Goal: Task Accomplishment & Management: Complete application form

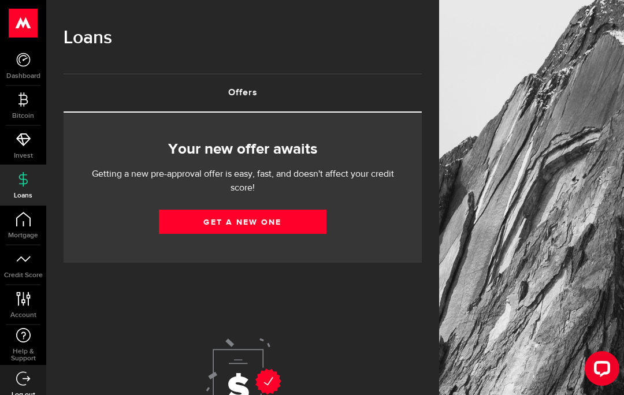
click at [291, 223] on link "Get a new one" at bounding box center [243, 222] width 168 height 24
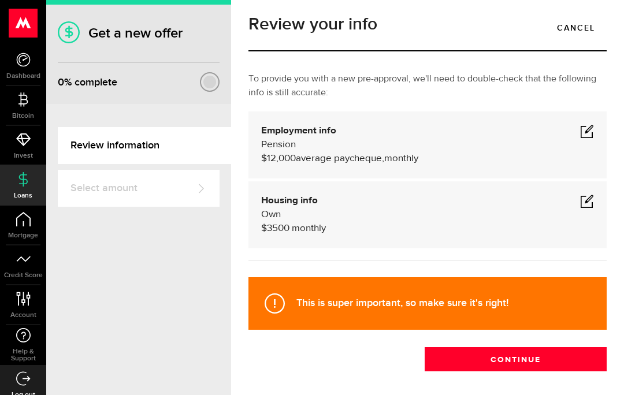
scroll to position [50, 0]
click at [591, 194] on span at bounding box center [587, 201] width 14 height 14
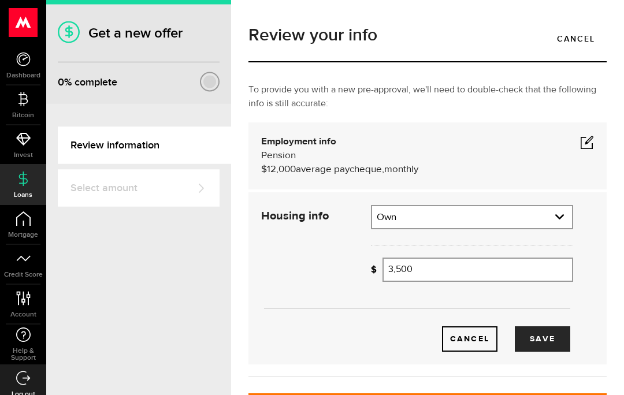
scroll to position [0, 0]
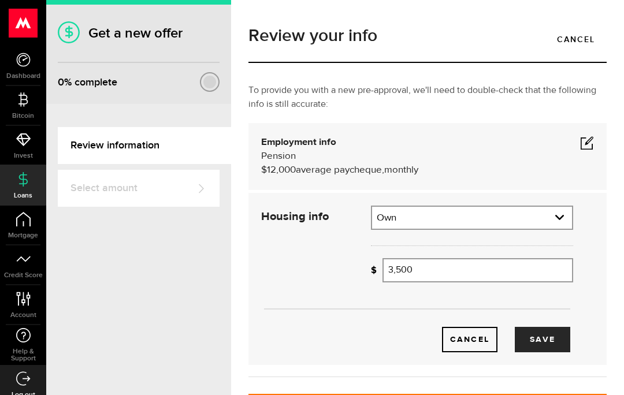
click at [531, 334] on button "Save" at bounding box center [542, 339] width 55 height 25
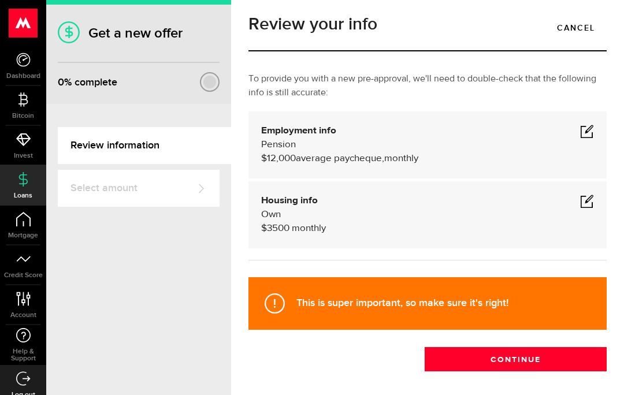
scroll to position [12, 0]
click at [504, 352] on button "Continue" at bounding box center [516, 359] width 182 height 24
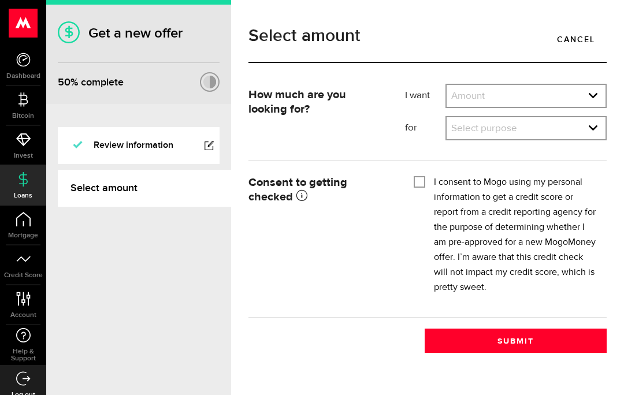
scroll to position [1, 0]
click at [596, 95] on select "Amount $500 $1000 $2000 $3000 $4000 $5000 $6000 $7000 $8000 $9000 $10000 $11000…" at bounding box center [526, 97] width 159 height 24
click at [595, 125] on select "Select purpose Credit Card Refinancing/Pay Off Credit Cards Debt Consolidation …" at bounding box center [526, 129] width 159 height 24
select select "Car Financing/Loan"
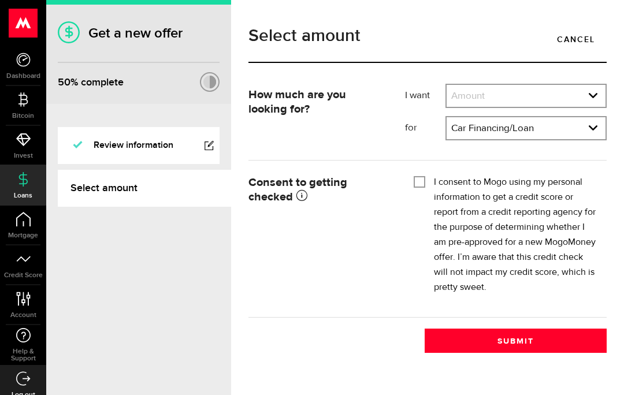
scroll to position [0, 0]
click at [571, 268] on label "I consent to Mogo using my personal information to get a credit score or report…" at bounding box center [516, 235] width 164 height 120
click at [425, 187] on input "I consent to Mogo using my personal information to get a credit score or report…" at bounding box center [420, 181] width 12 height 12
checkbox input "true"
